Goal: Task Accomplishment & Management: Manage account settings

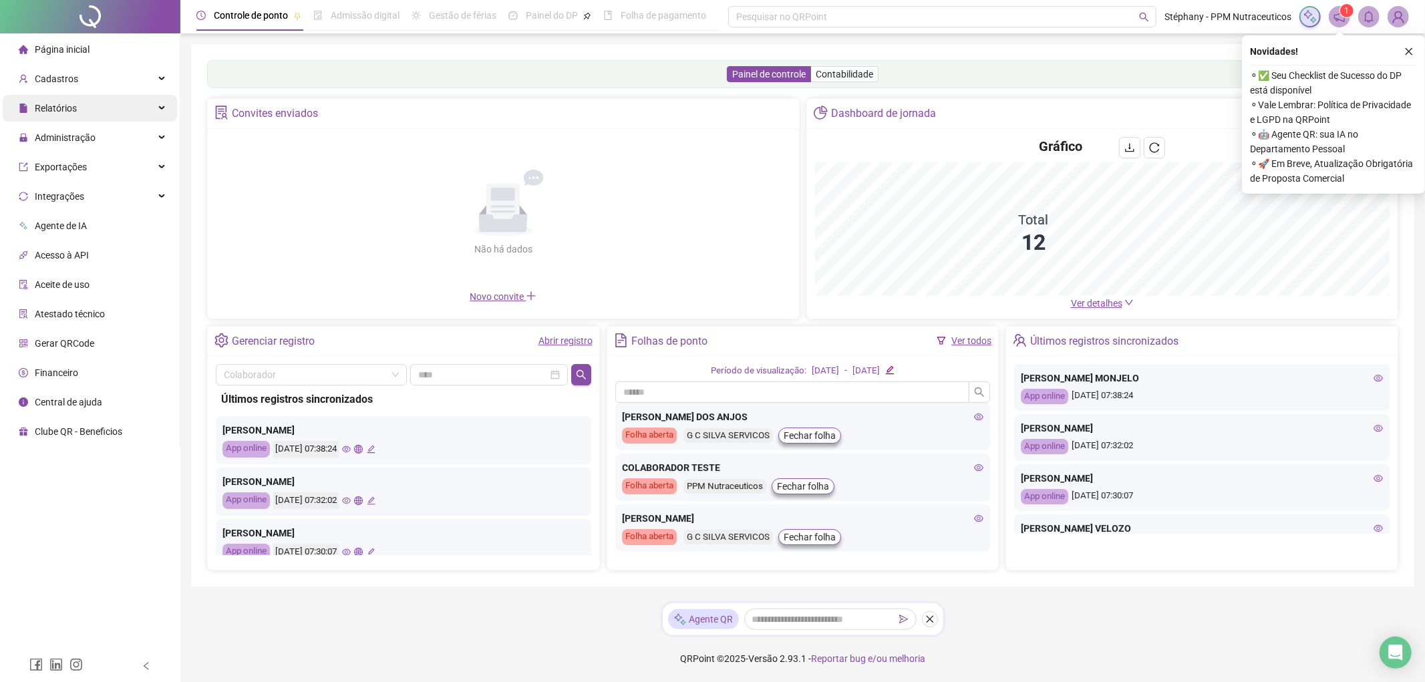
click at [106, 114] on div "Relatórios" at bounding box center [90, 108] width 174 height 27
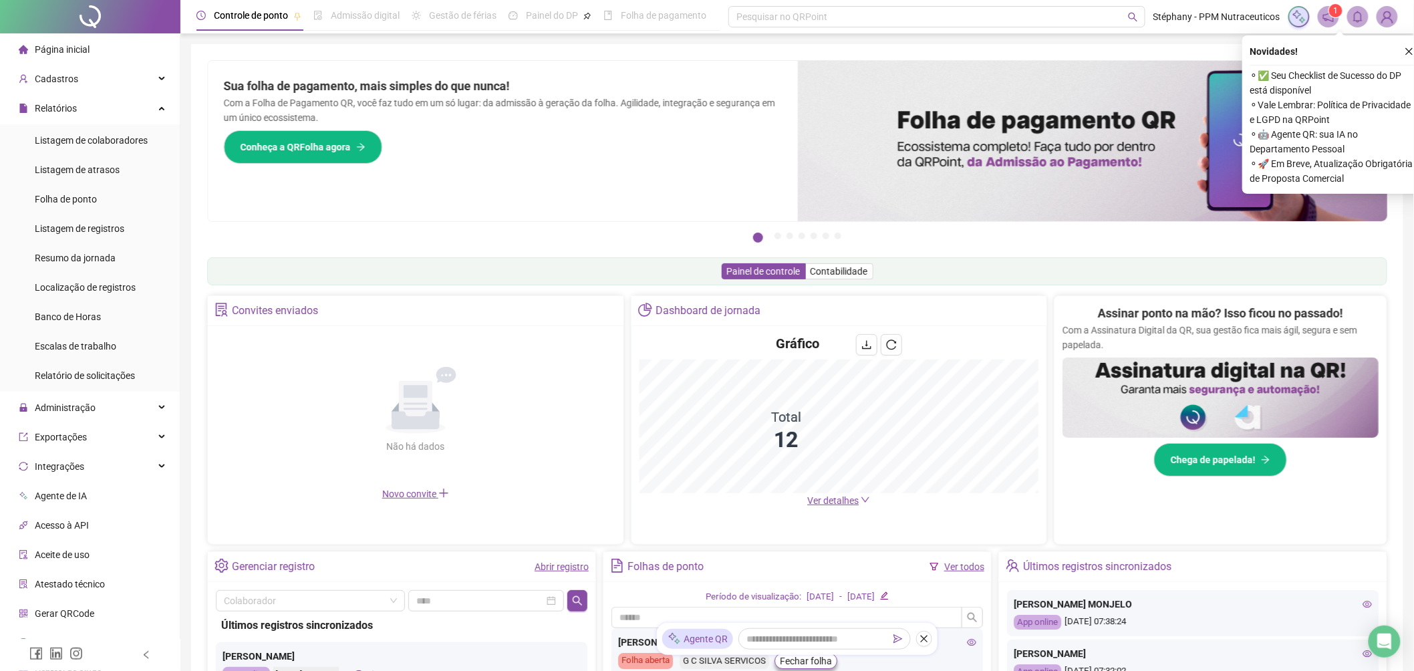
click at [1116, 296] on div "Assinar ponto na mão? Isso ficou no passado! Com a Assinatura Digital da QR, su…" at bounding box center [1220, 415] width 332 height 238
click at [831, 498] on span "Ver detalhes" at bounding box center [832, 500] width 51 height 11
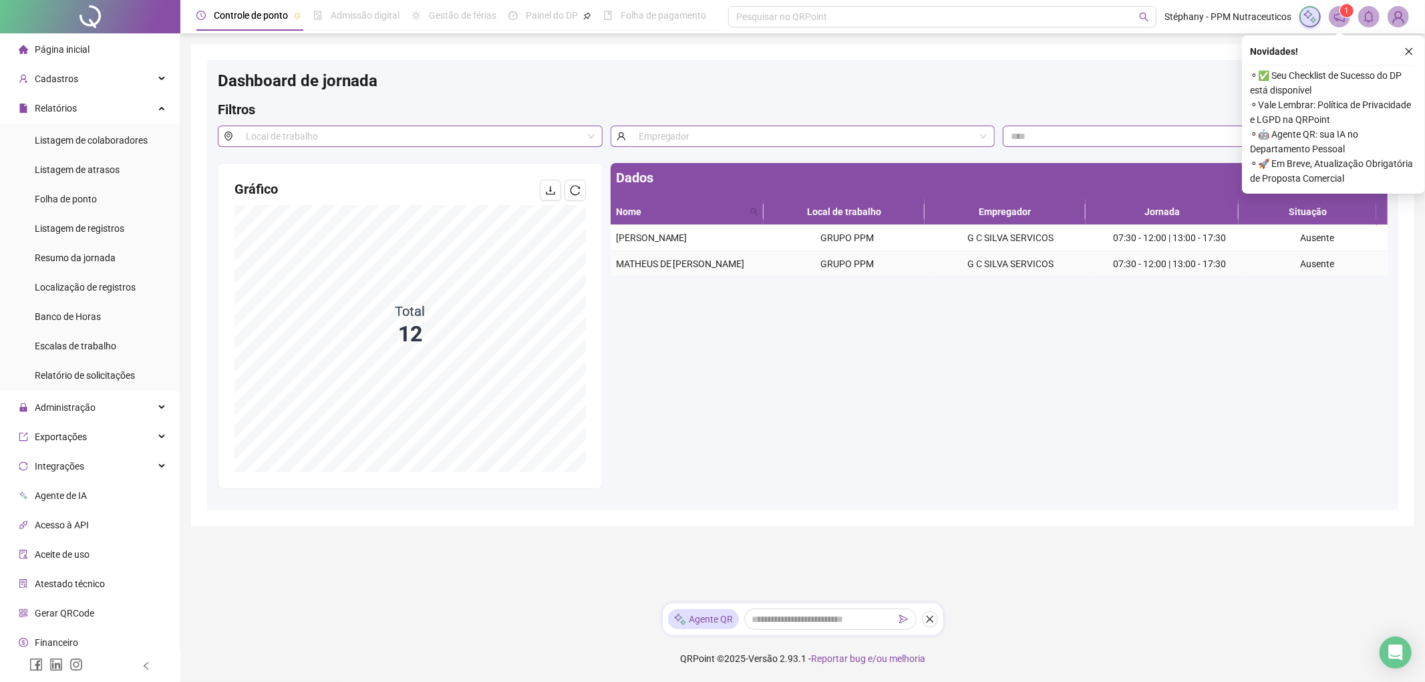
click at [693, 269] on span "MATHEUS DE [PERSON_NAME]" at bounding box center [680, 264] width 129 height 11
click at [1273, 277] on td "Ausente" at bounding box center [1318, 264] width 140 height 26
click at [108, 228] on span "Listagem de registros" at bounding box center [80, 228] width 90 height 11
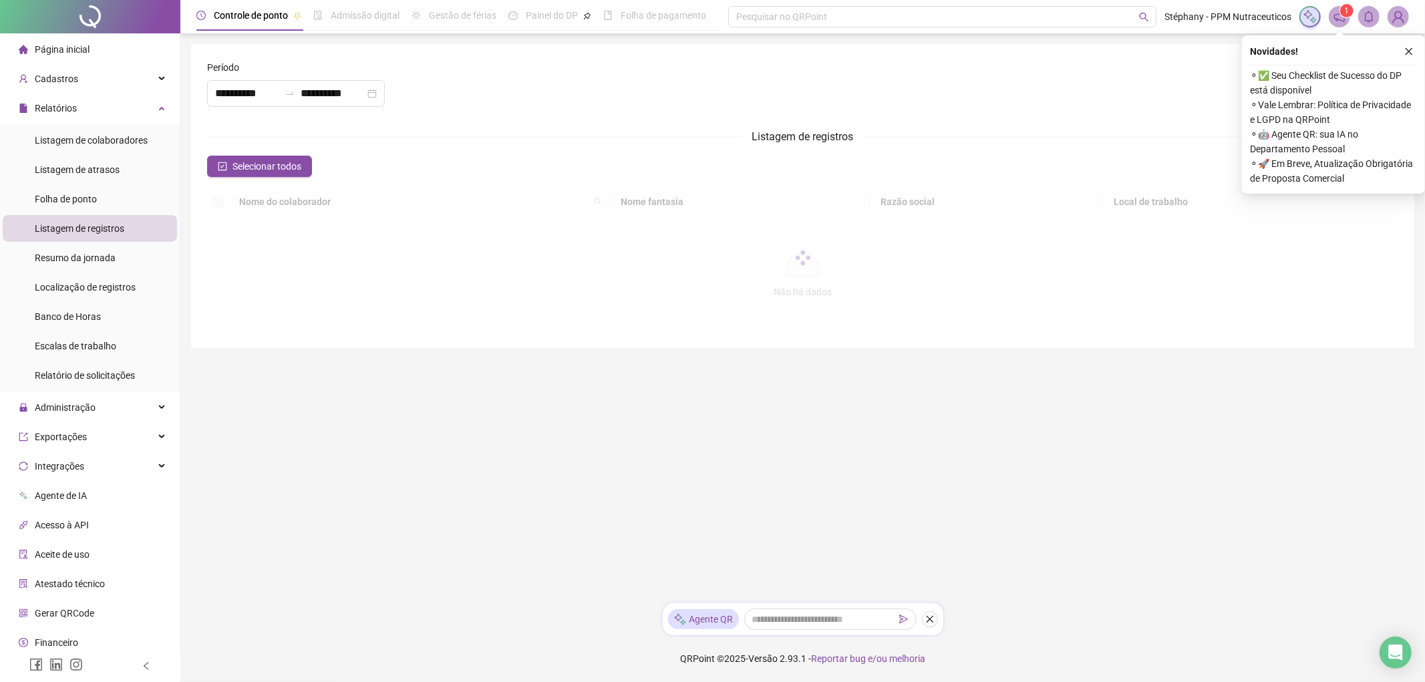
type input "**********"
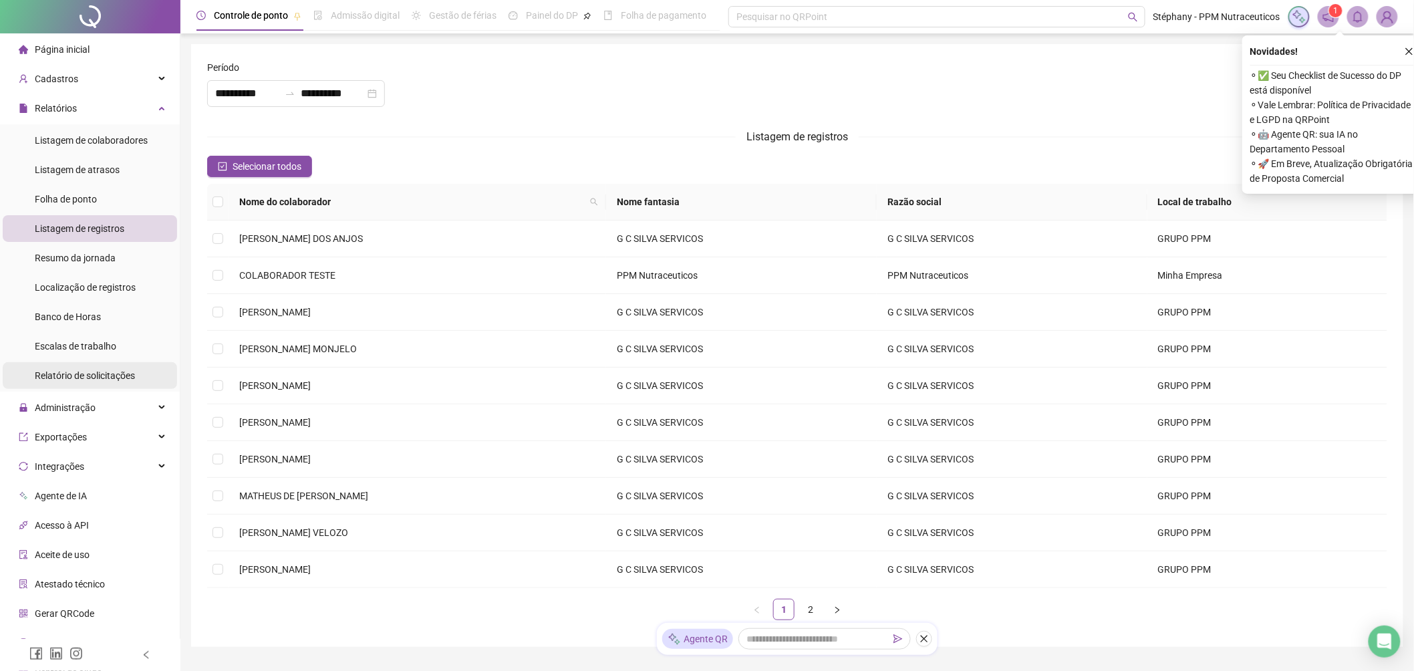
click at [112, 375] on span "Relatório de solicitações" at bounding box center [85, 375] width 100 height 11
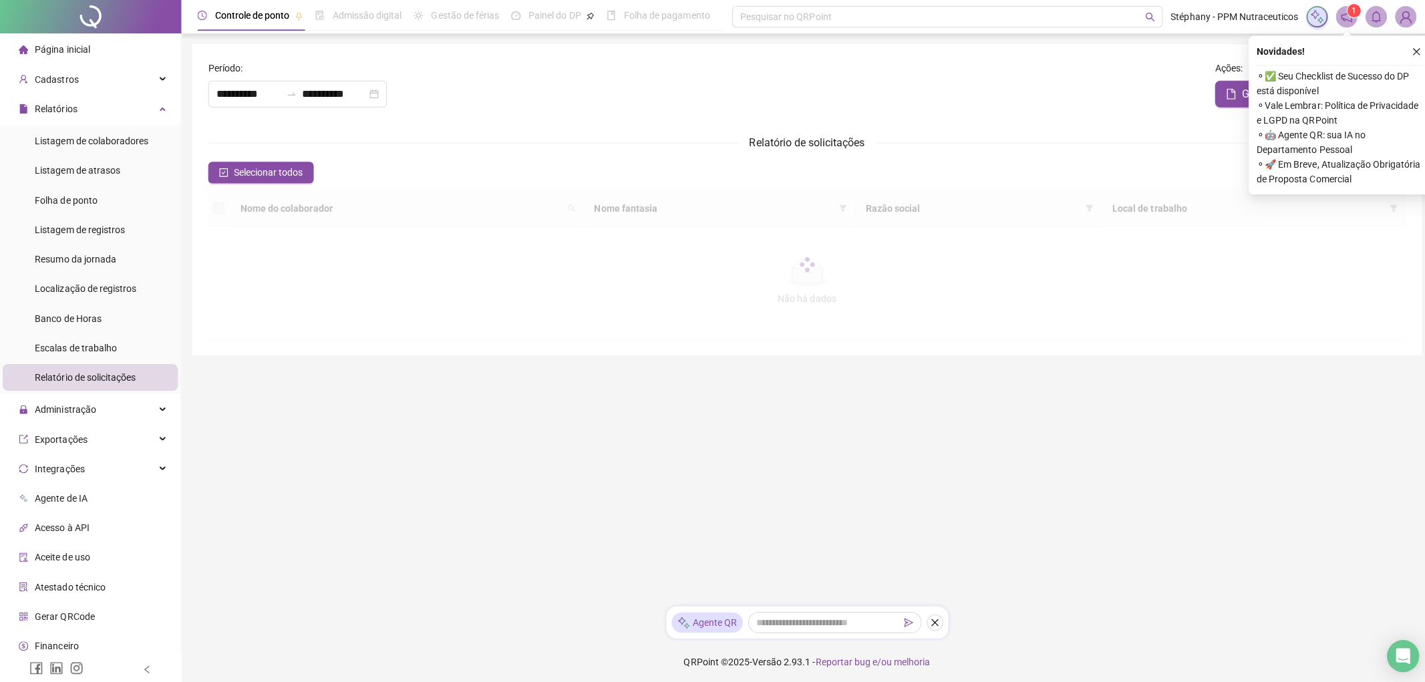
type input "**********"
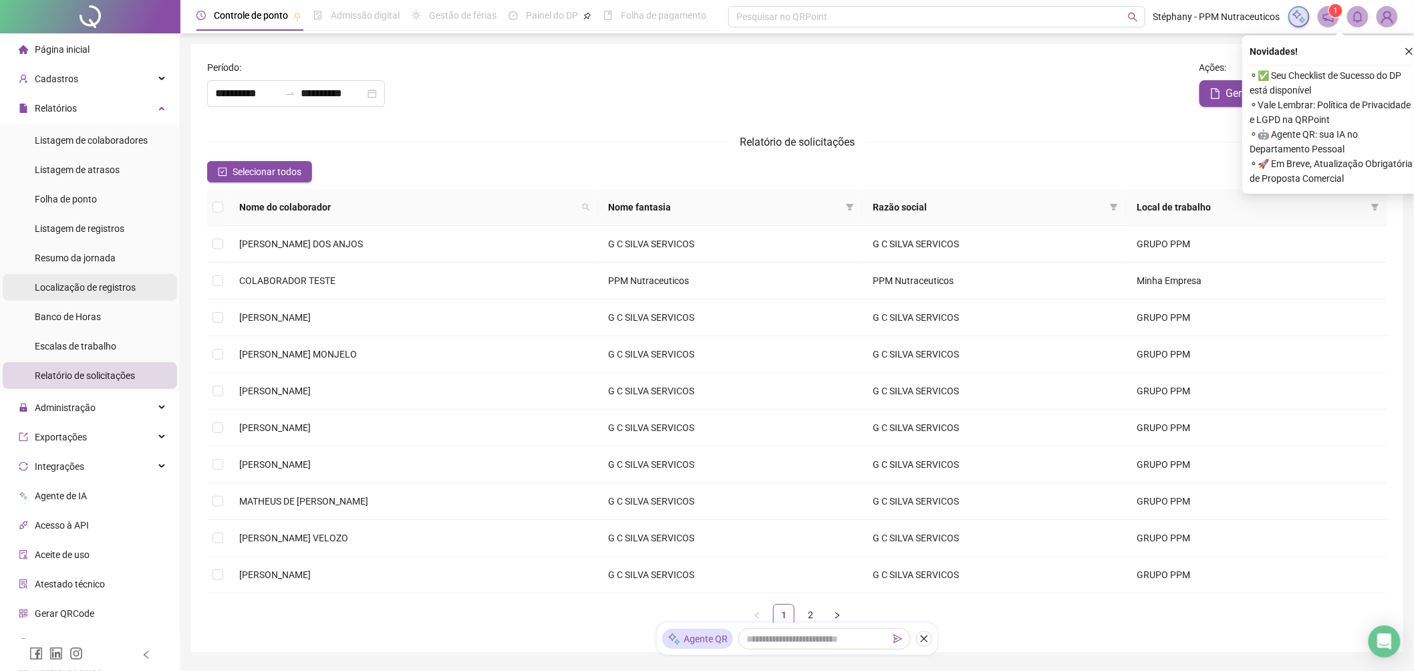
click at [99, 289] on span "Localização de registros" at bounding box center [85, 287] width 101 height 11
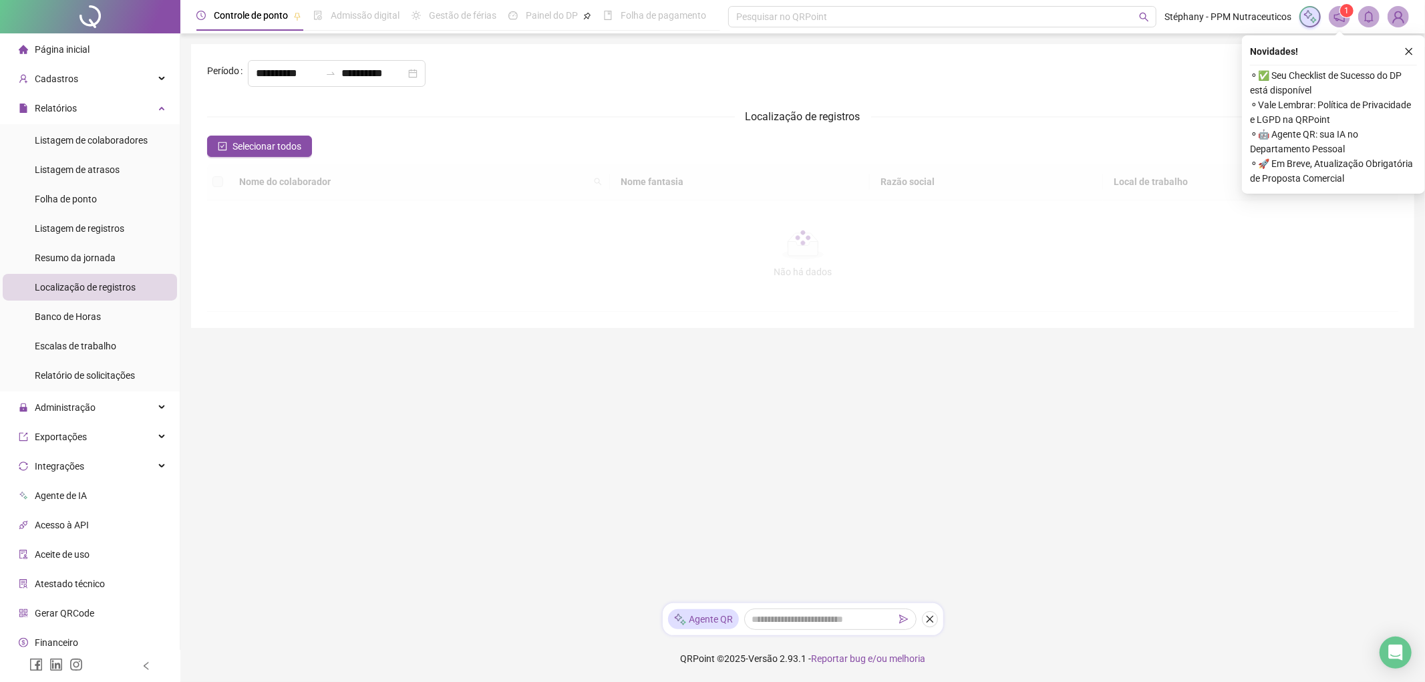
type input "**********"
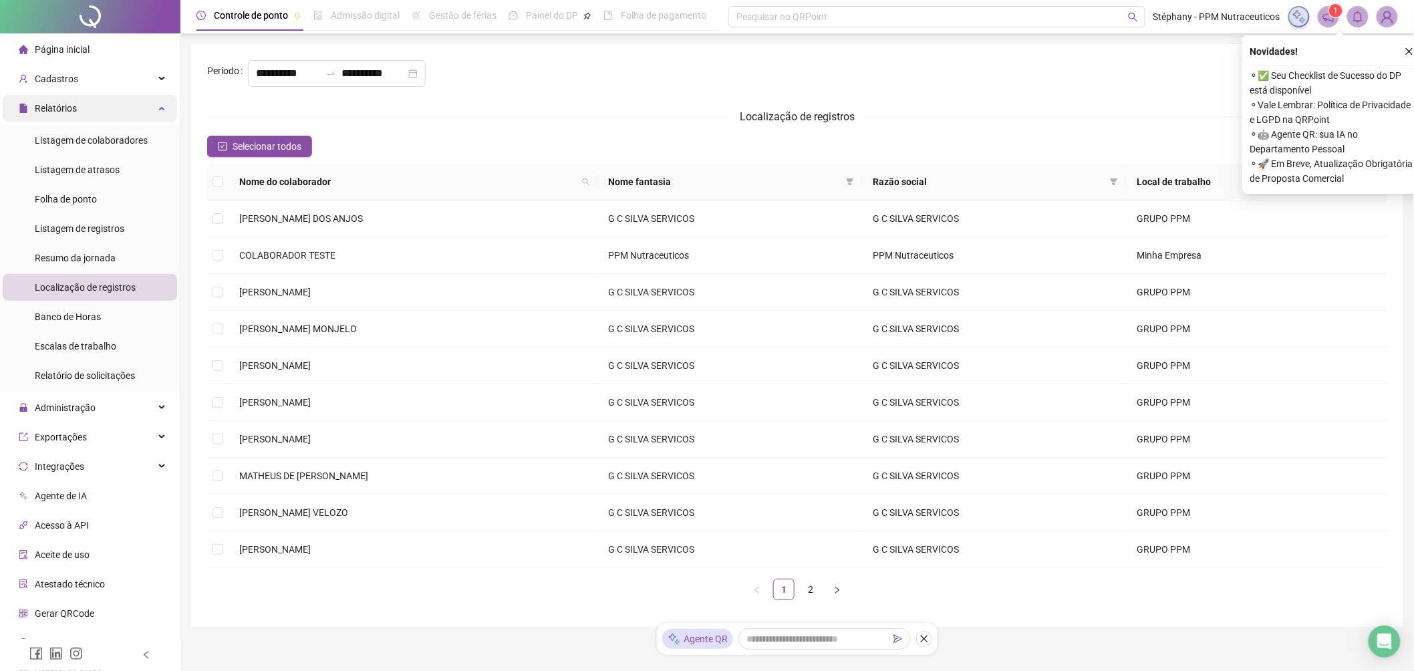
click at [98, 104] on div "Relatórios" at bounding box center [90, 108] width 174 height 27
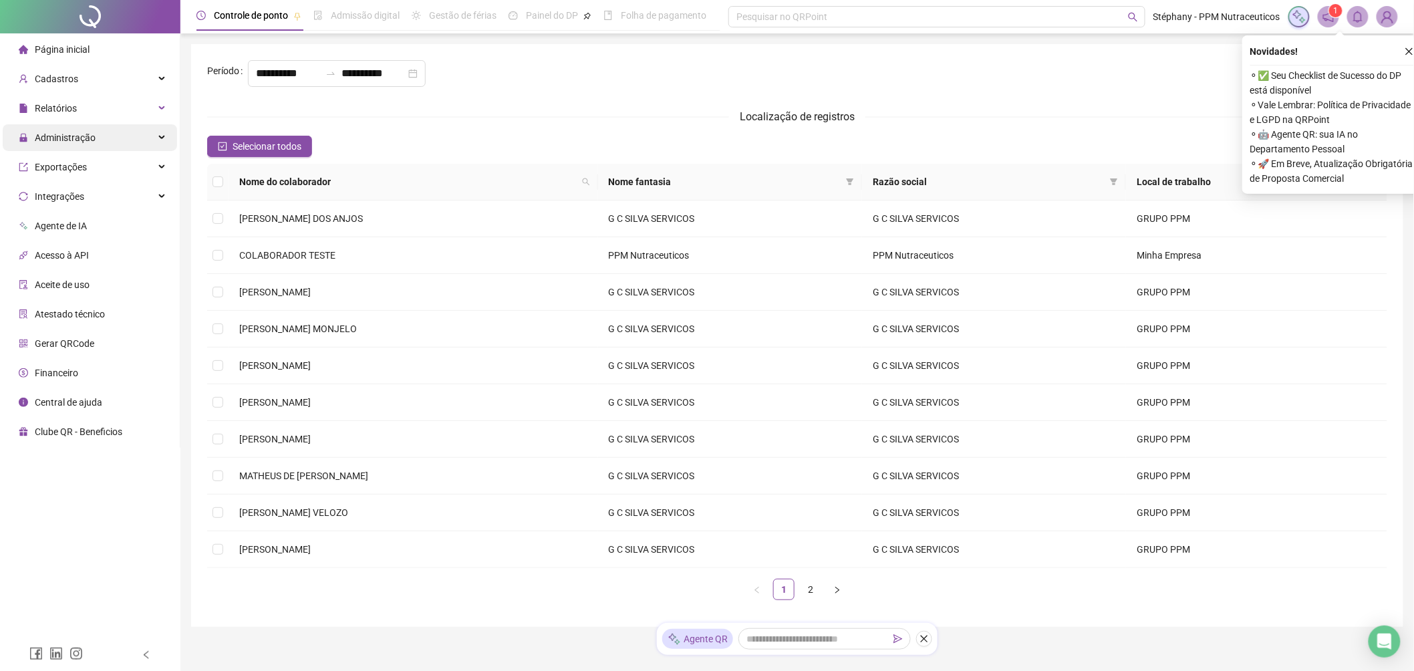
click at [73, 138] on span "Administração" at bounding box center [65, 137] width 61 height 11
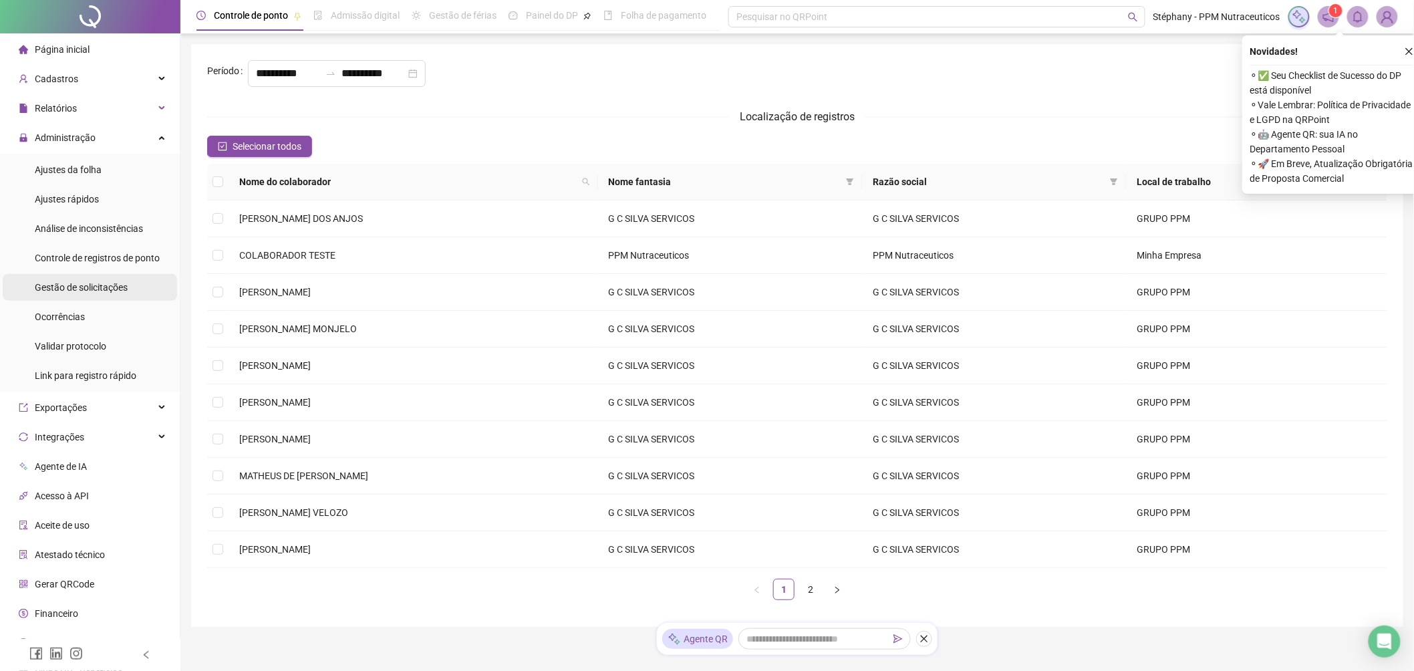
click at [95, 283] on span "Gestão de solicitações" at bounding box center [81, 287] width 93 height 11
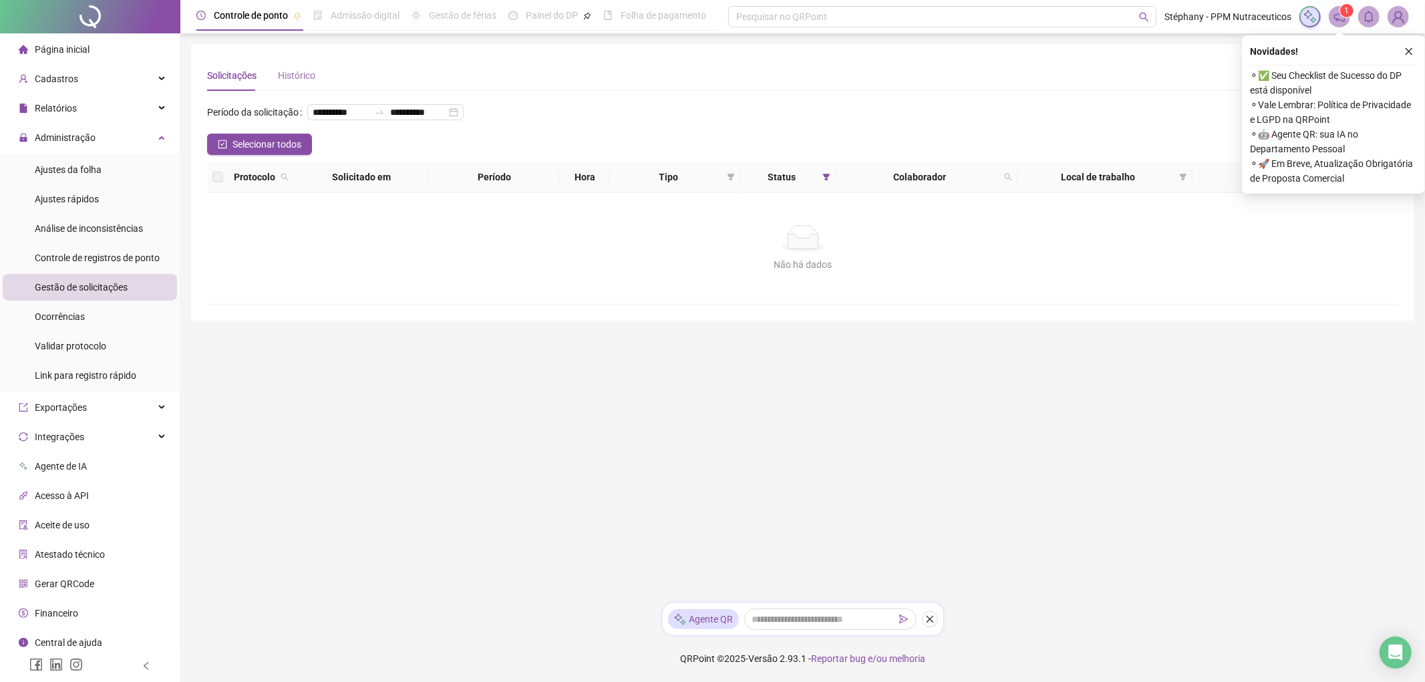
click at [308, 63] on div "Histórico" at bounding box center [296, 75] width 37 height 31
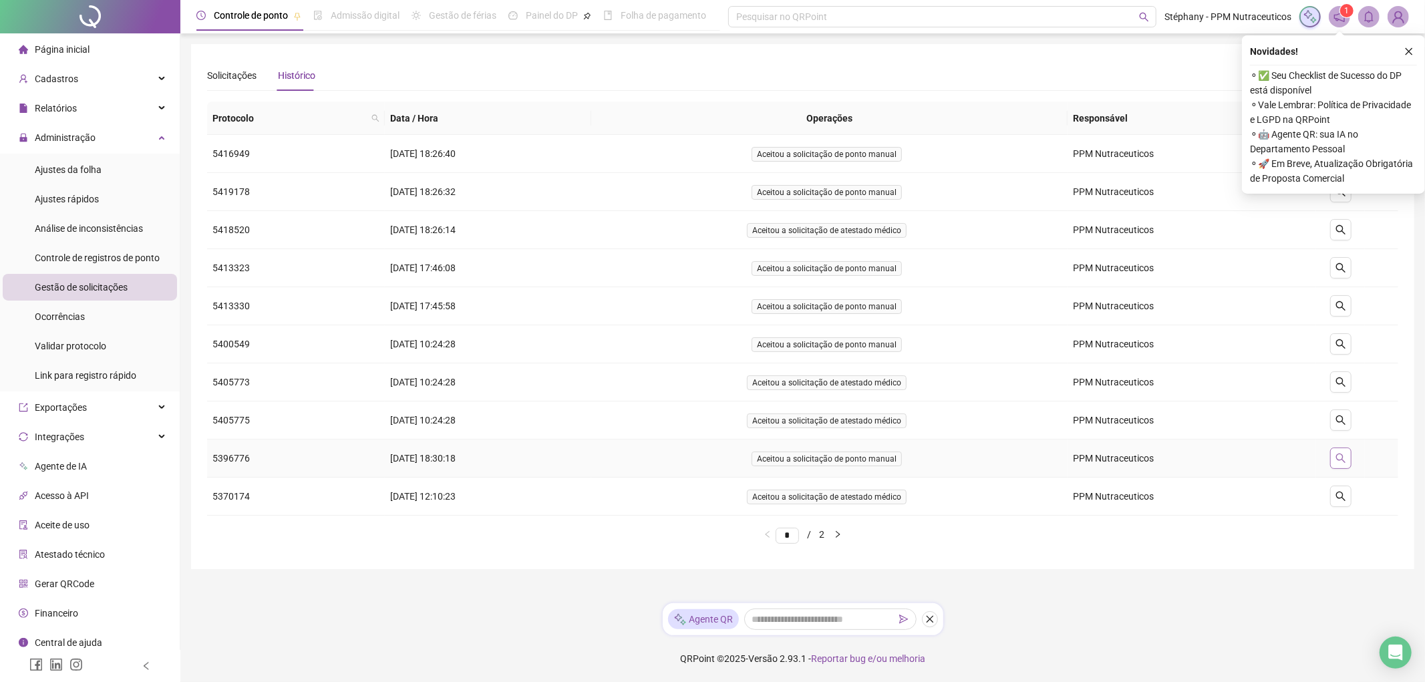
click at [1337, 458] on icon "search" at bounding box center [1340, 458] width 11 height 11
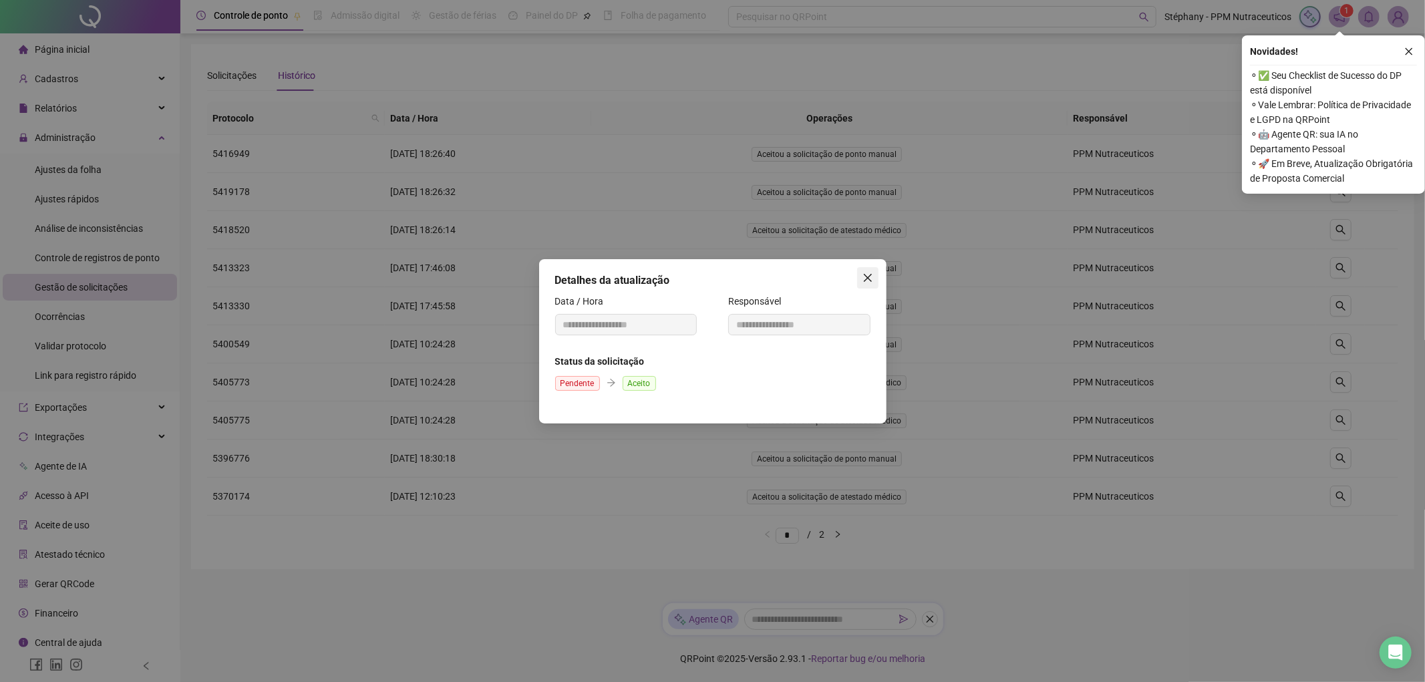
click at [865, 279] on icon "close" at bounding box center [867, 277] width 8 height 8
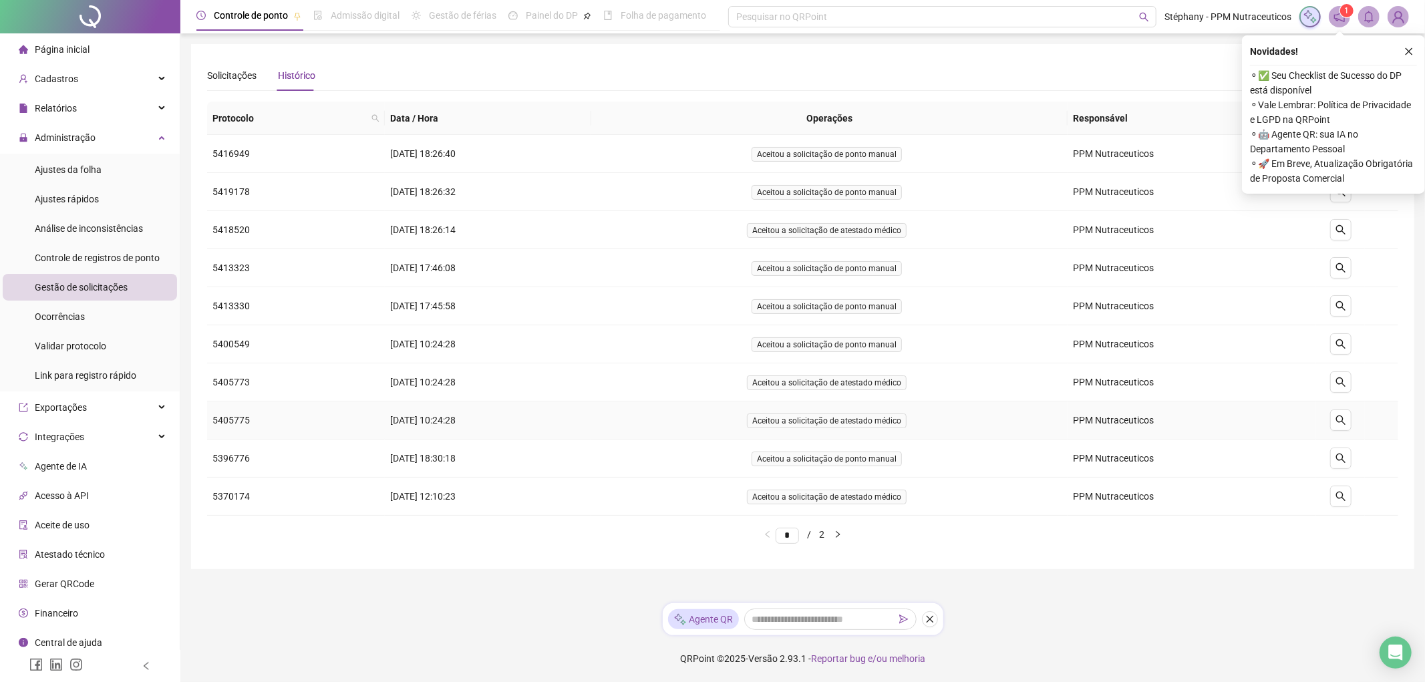
click at [879, 420] on span "Aceitou a solicitação de atestado médico" at bounding box center [827, 421] width 160 height 15
click at [363, 417] on td "5405775" at bounding box center [296, 420] width 178 height 38
click at [96, 257] on span "Controle de registros de ponto" at bounding box center [97, 258] width 125 height 11
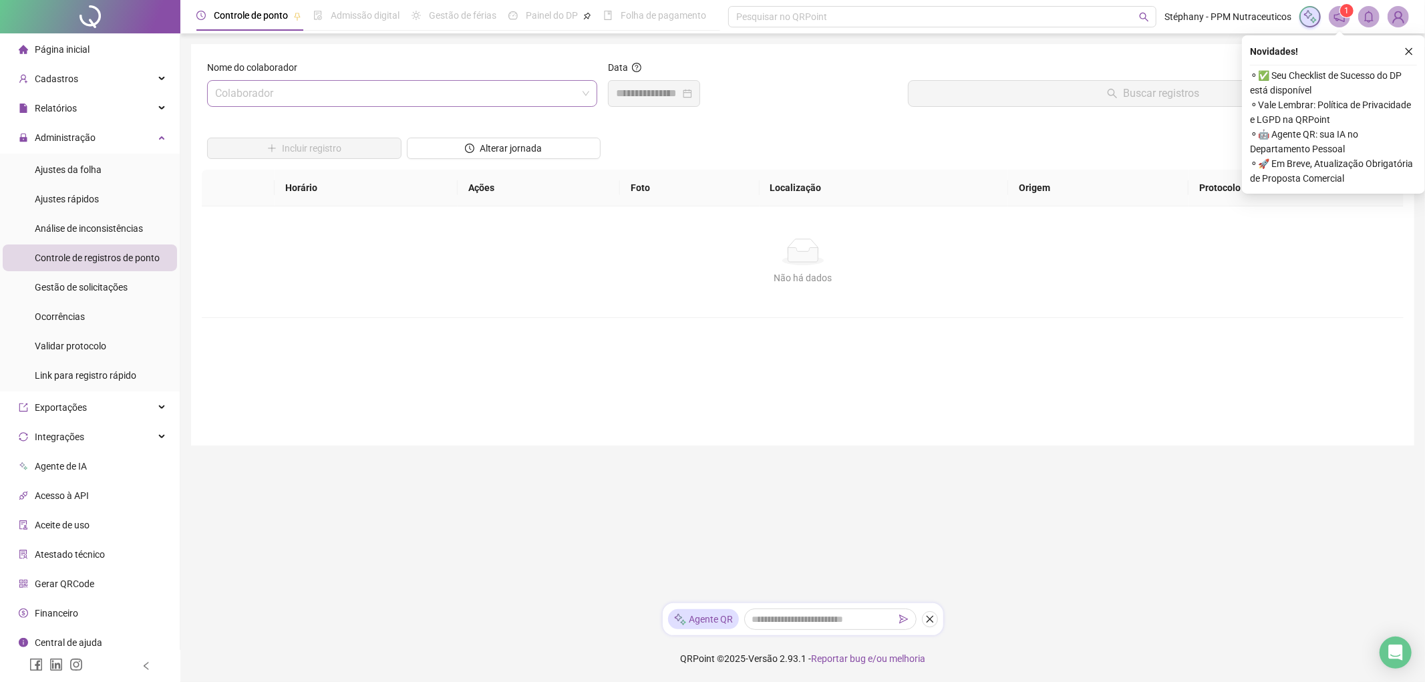
click at [343, 96] on input "search" at bounding box center [396, 93] width 362 height 25
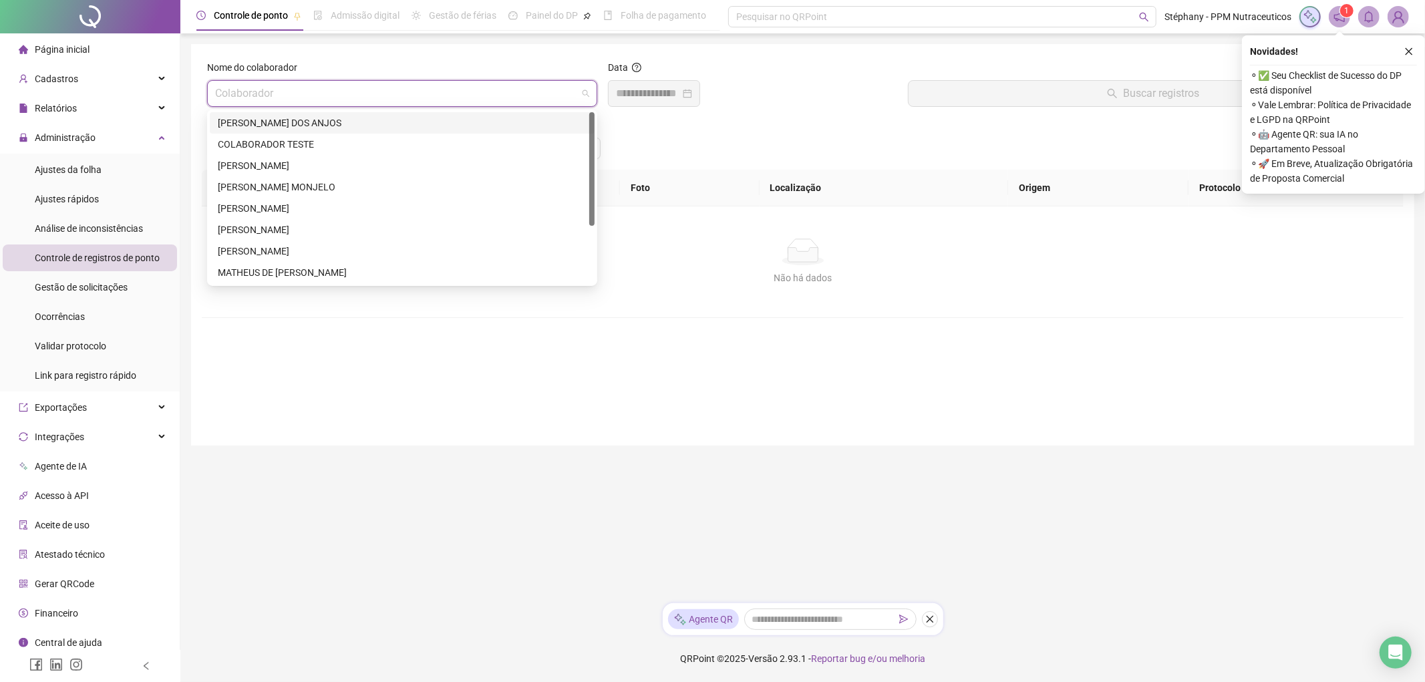
click at [285, 114] on div "[PERSON_NAME] DOS ANJOS" at bounding box center [402, 122] width 385 height 21
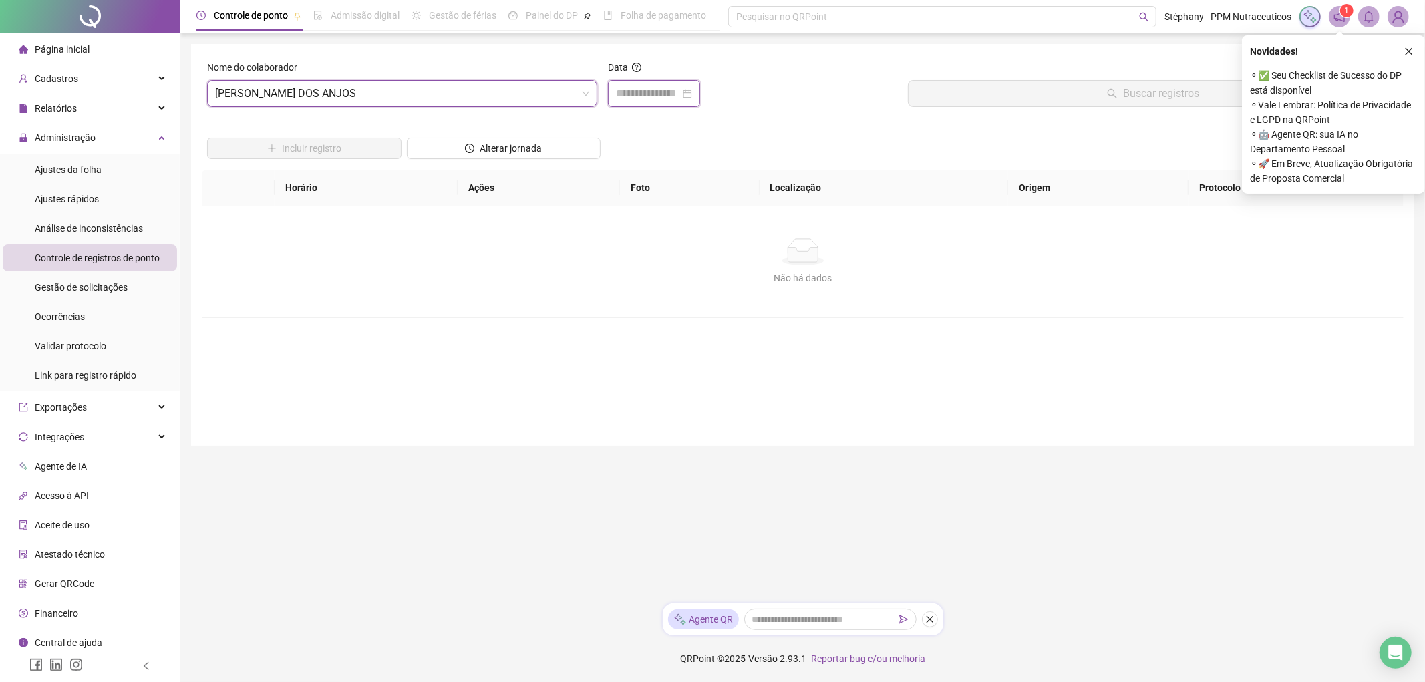
click at [651, 91] on input at bounding box center [648, 94] width 64 height 16
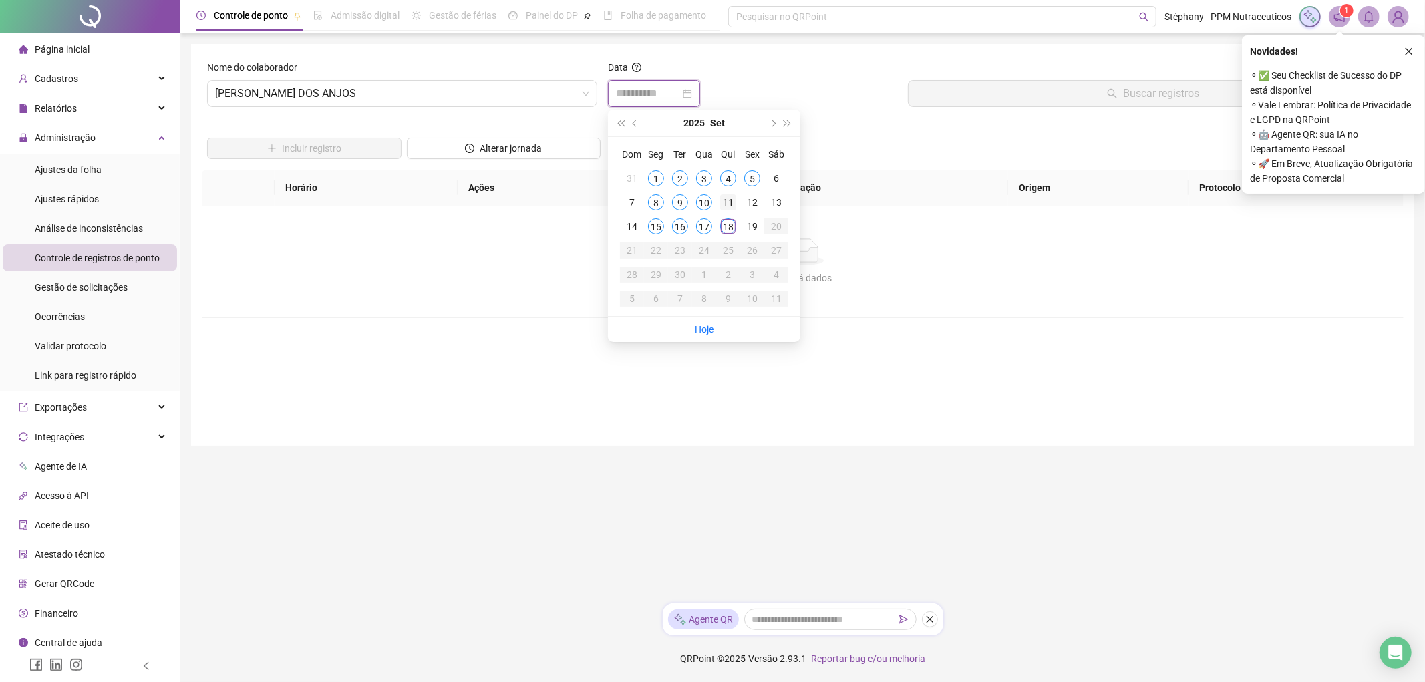
type input "**********"
click at [724, 200] on div "11" at bounding box center [728, 202] width 16 height 16
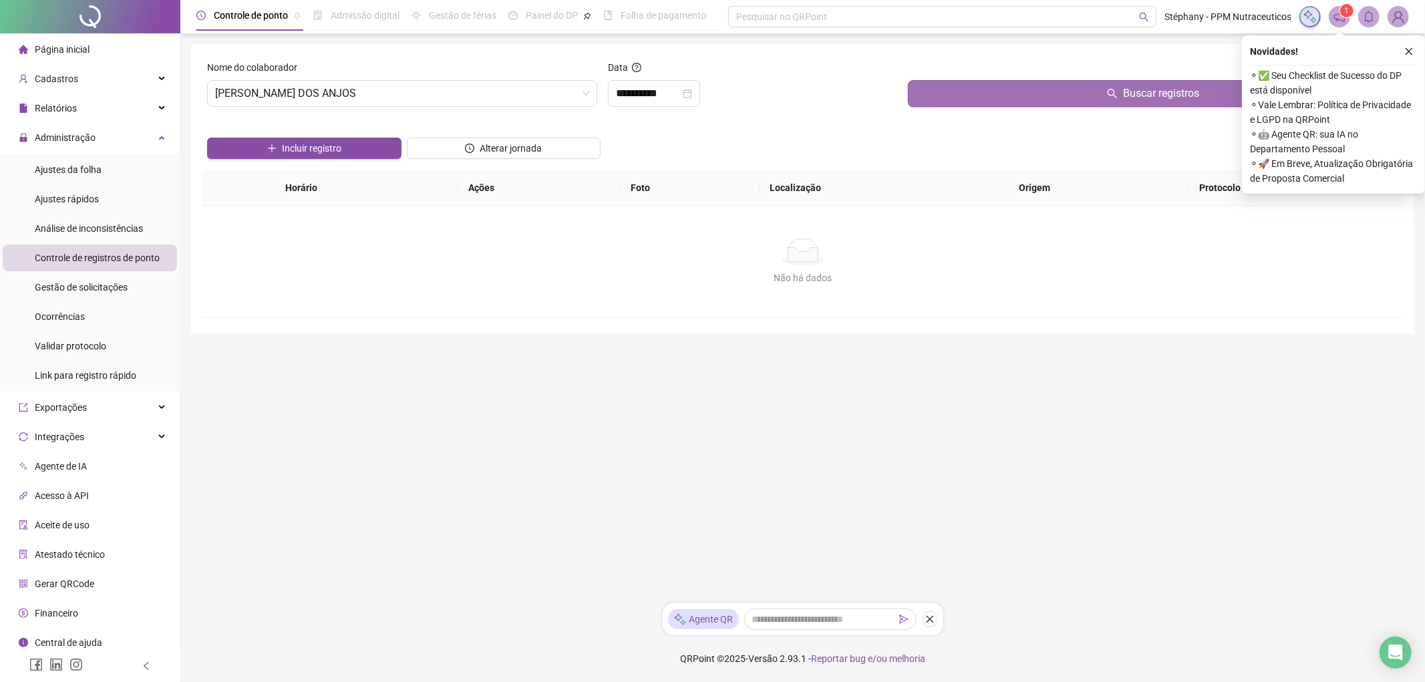
click at [1039, 97] on button "Buscar registros" at bounding box center [1153, 93] width 490 height 27
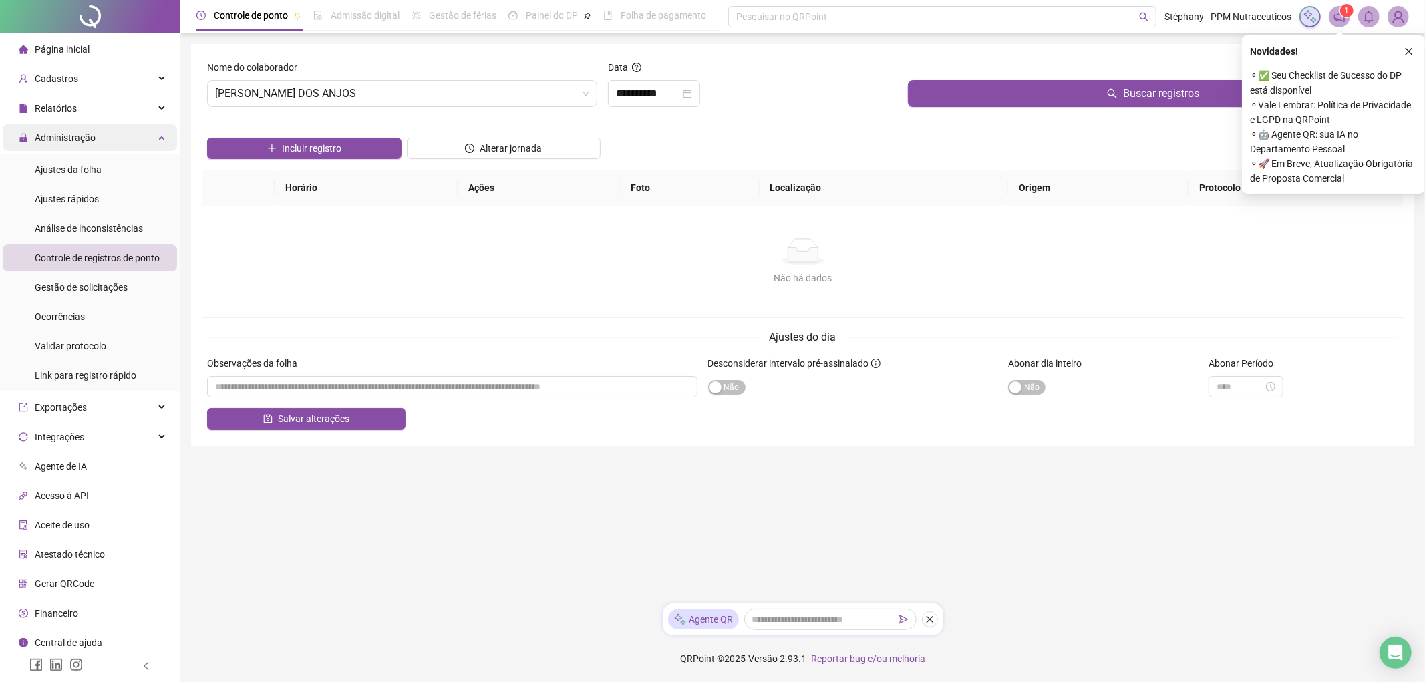
click at [82, 136] on span "Administração" at bounding box center [65, 137] width 61 height 11
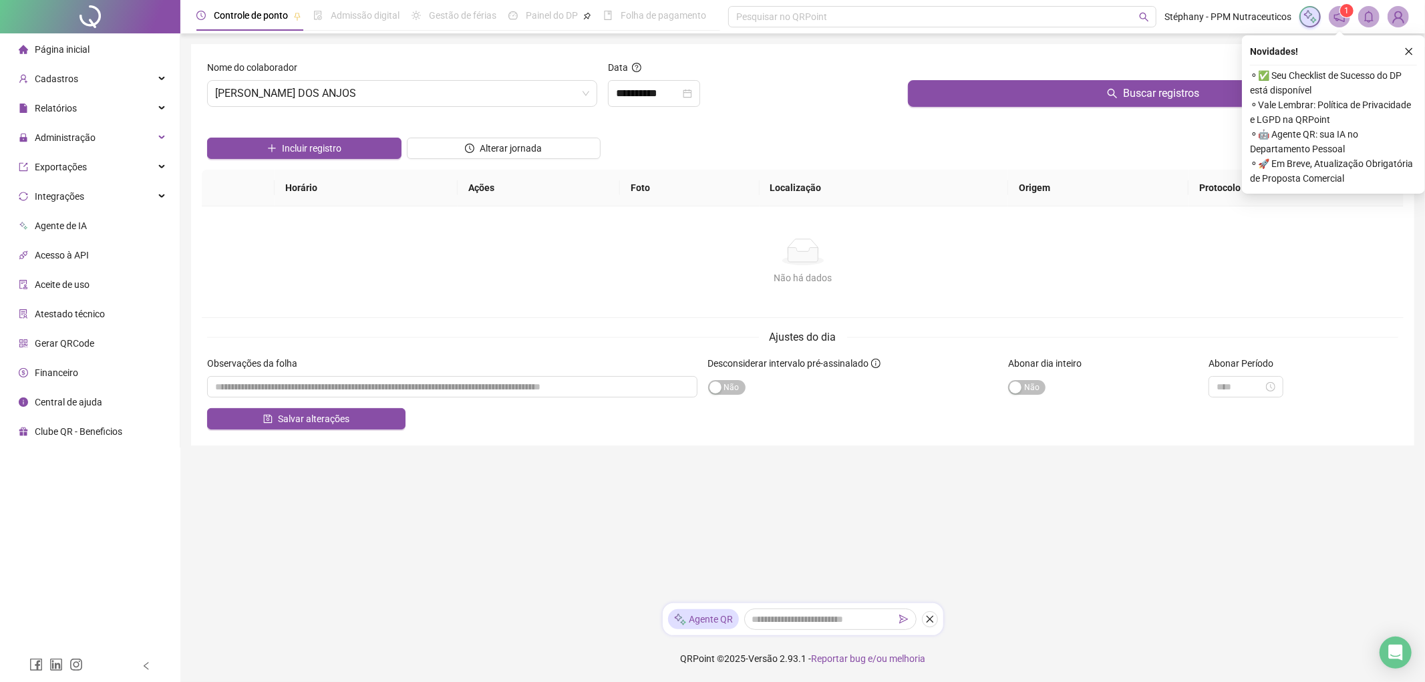
click at [90, 47] on li "Página inicial" at bounding box center [90, 49] width 174 height 27
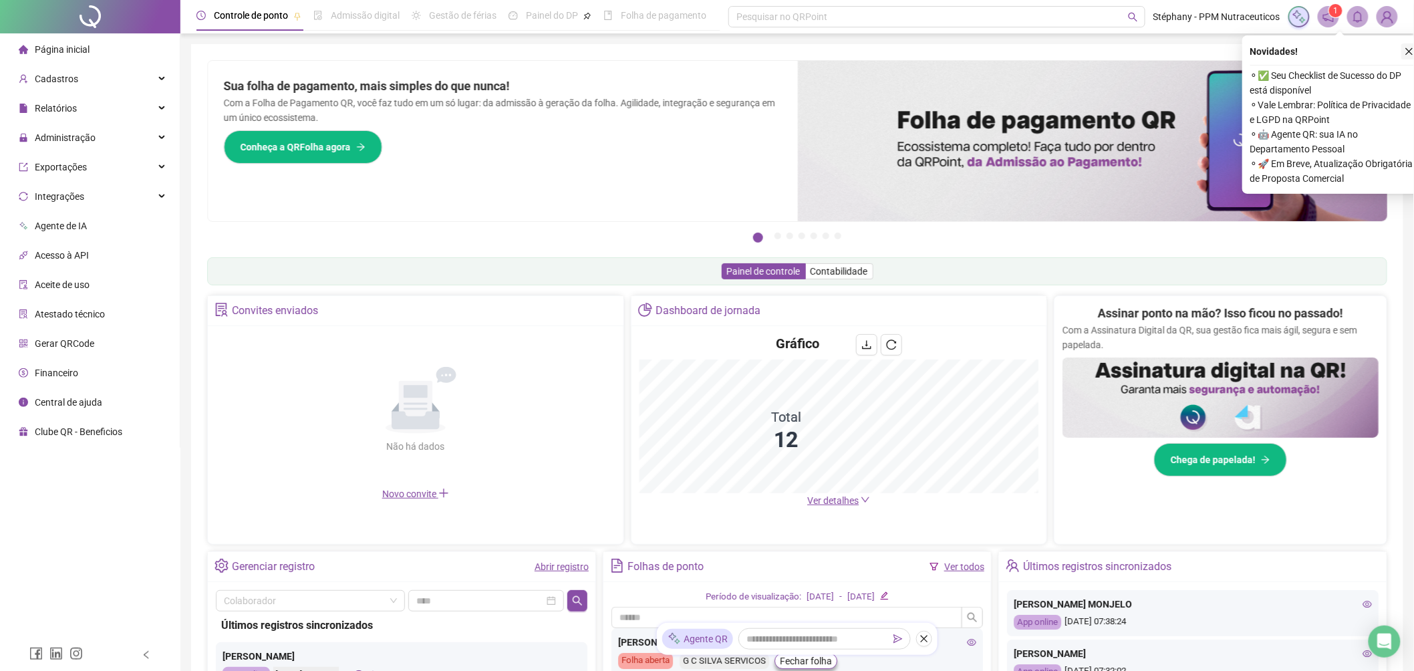
click at [1410, 50] on icon "close" at bounding box center [1409, 51] width 7 height 7
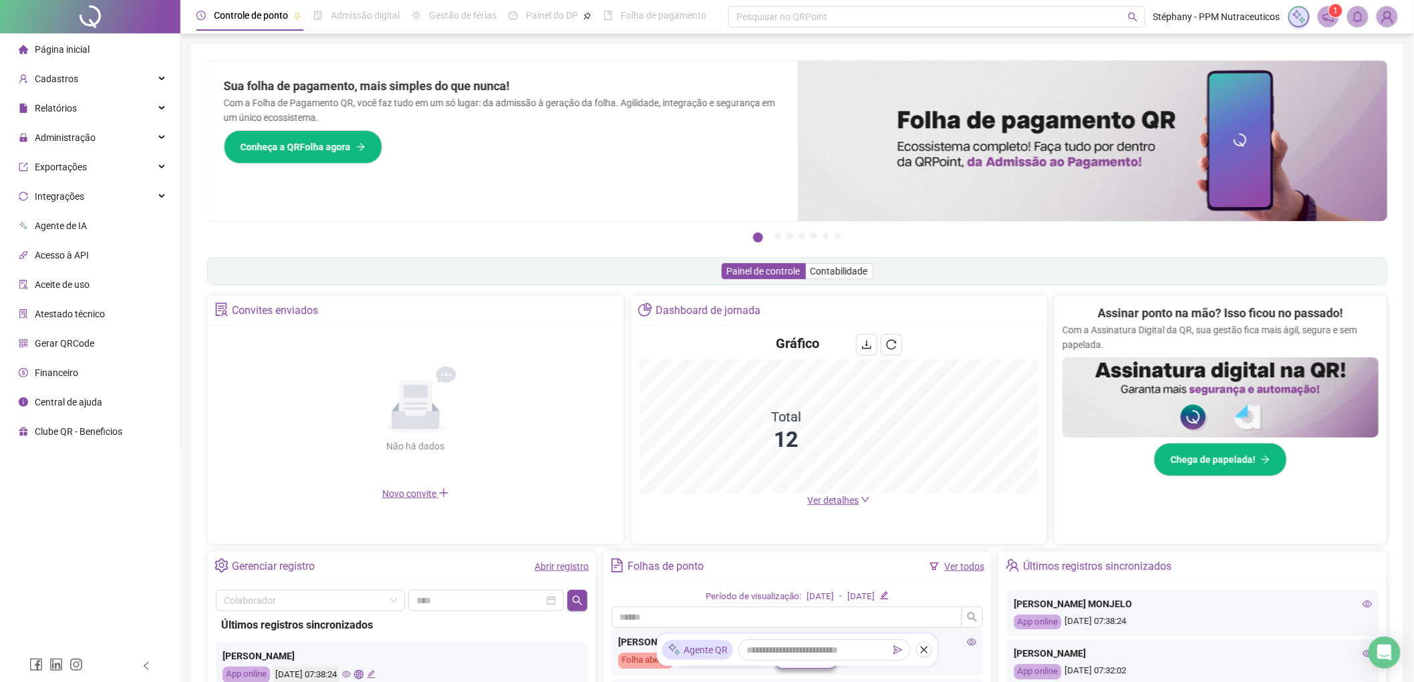
click at [1330, 16] on icon "notification" at bounding box center [1328, 17] width 12 height 12
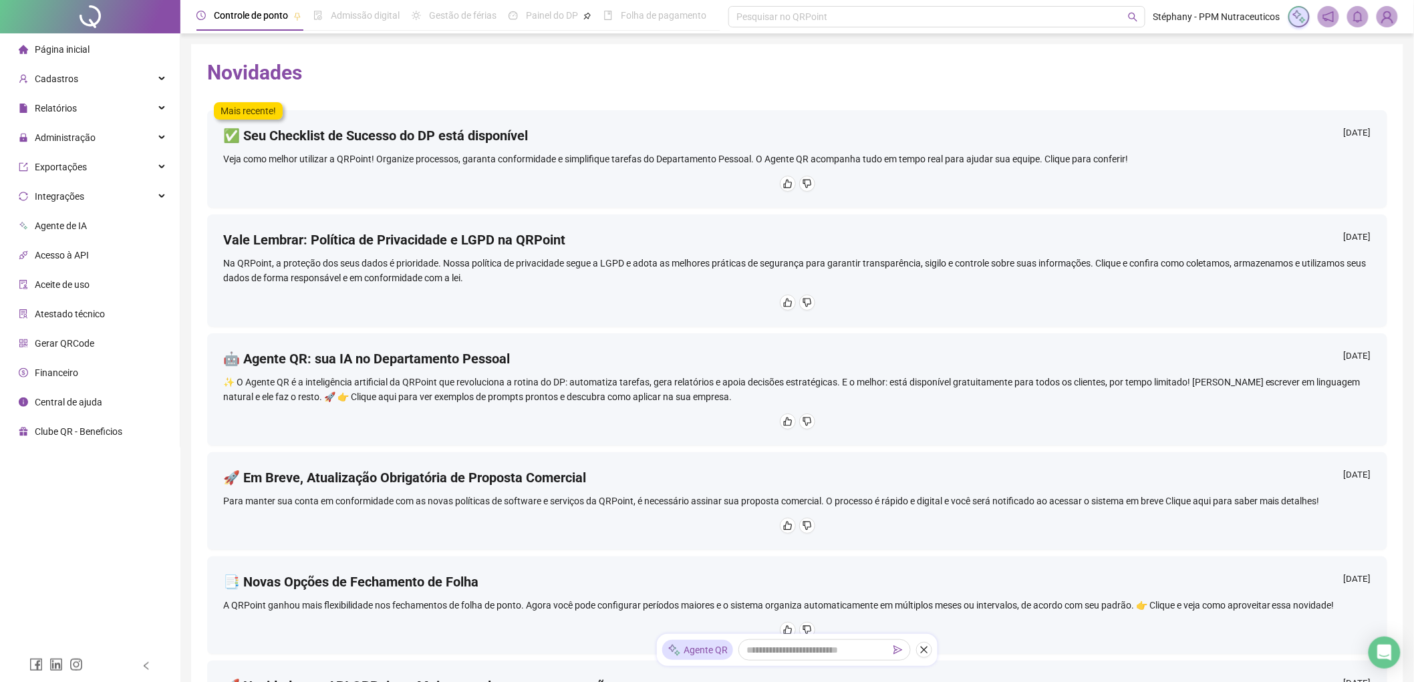
click at [32, 54] on div "Página inicial" at bounding box center [54, 49] width 71 height 27
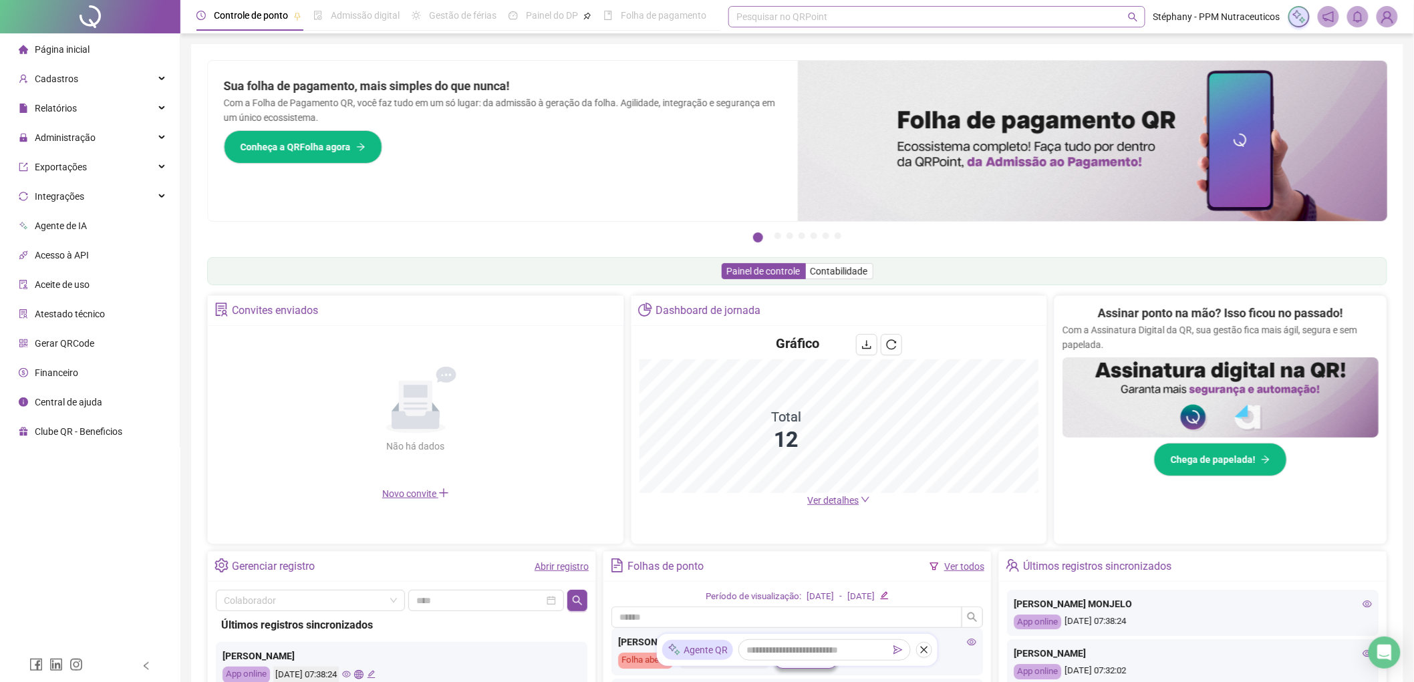
click at [813, 16] on div "Pesquisar no QRPoint" at bounding box center [936, 16] width 417 height 21
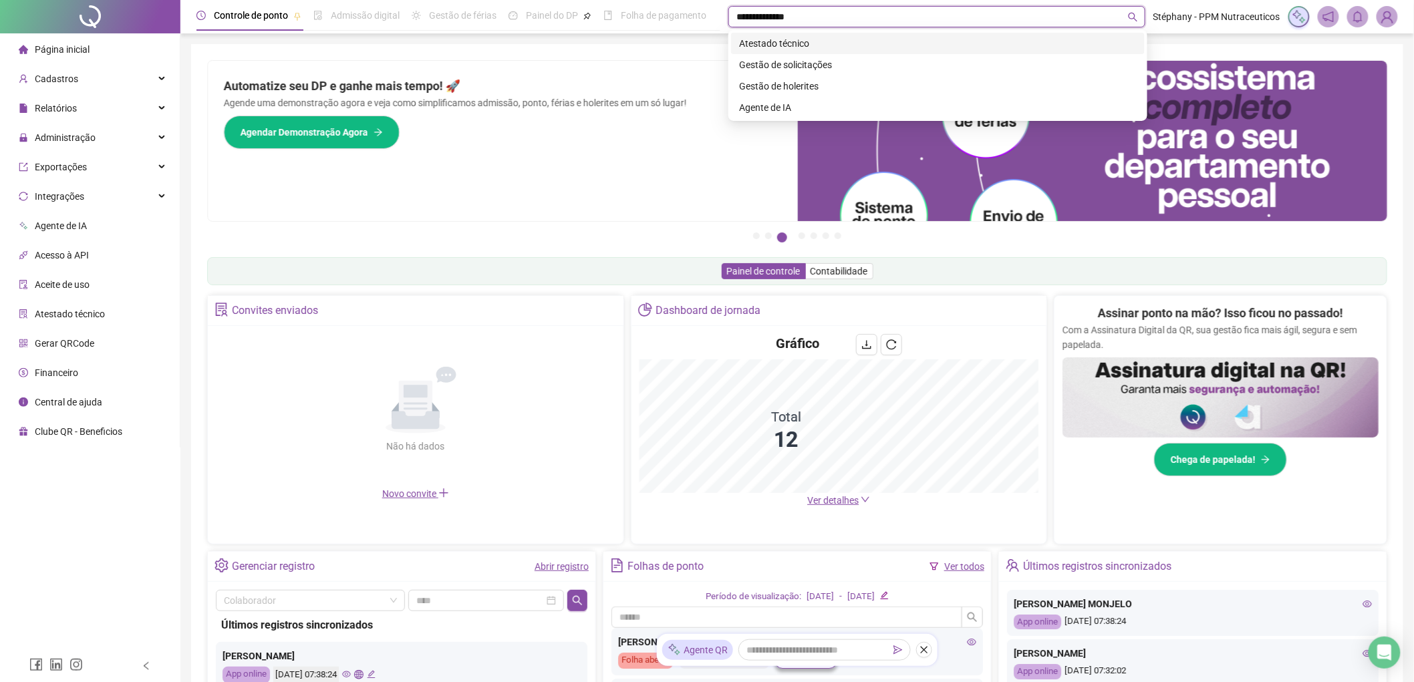
type input "**********"
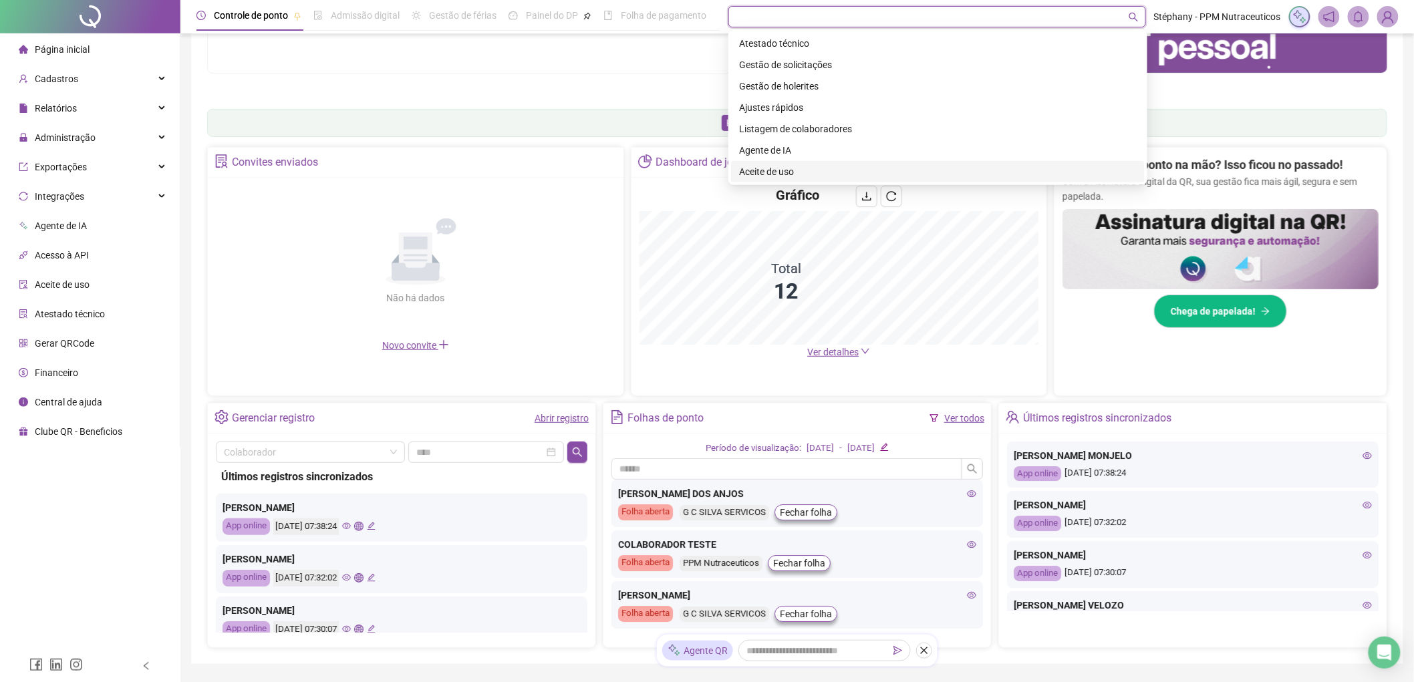
click at [747, 492] on div "[PERSON_NAME] DOS ANJOS" at bounding box center [797, 493] width 358 height 15
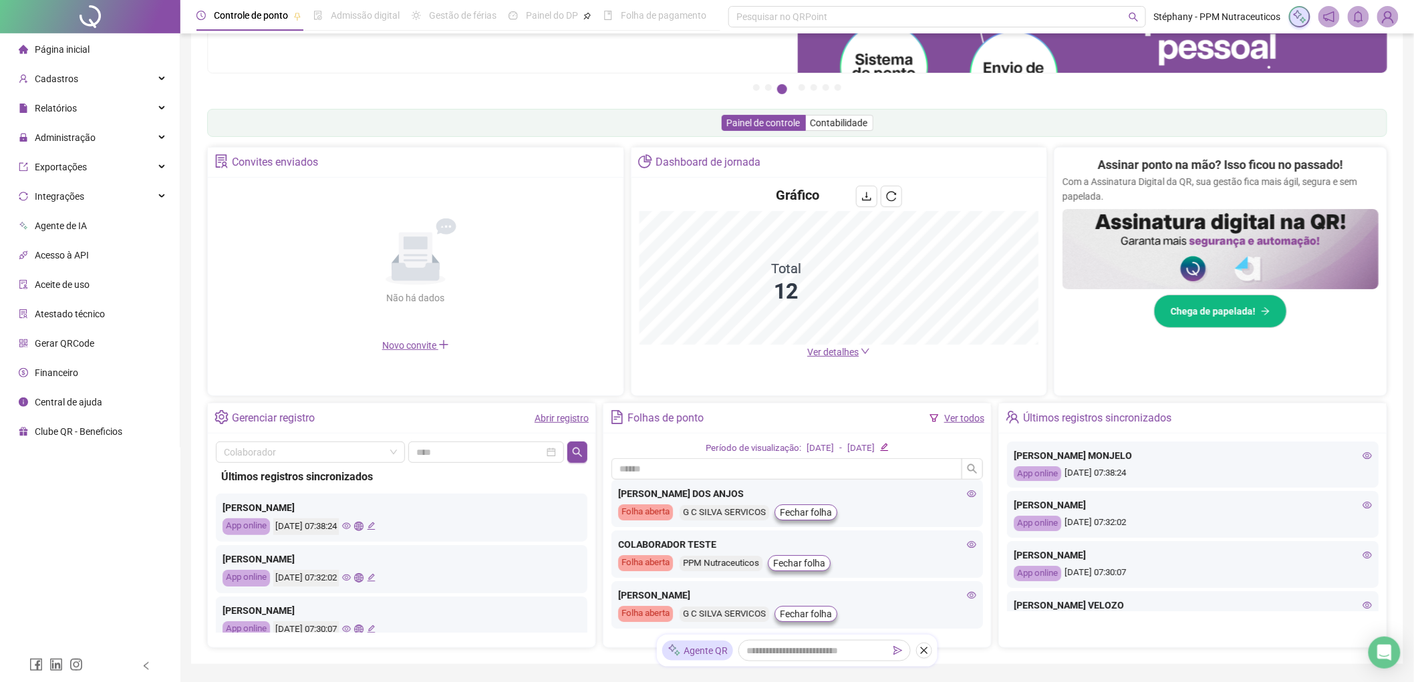
click at [967, 498] on icon "eye" at bounding box center [971, 493] width 9 height 9
